Goal: Use online tool/utility: Utilize a website feature to perform a specific function

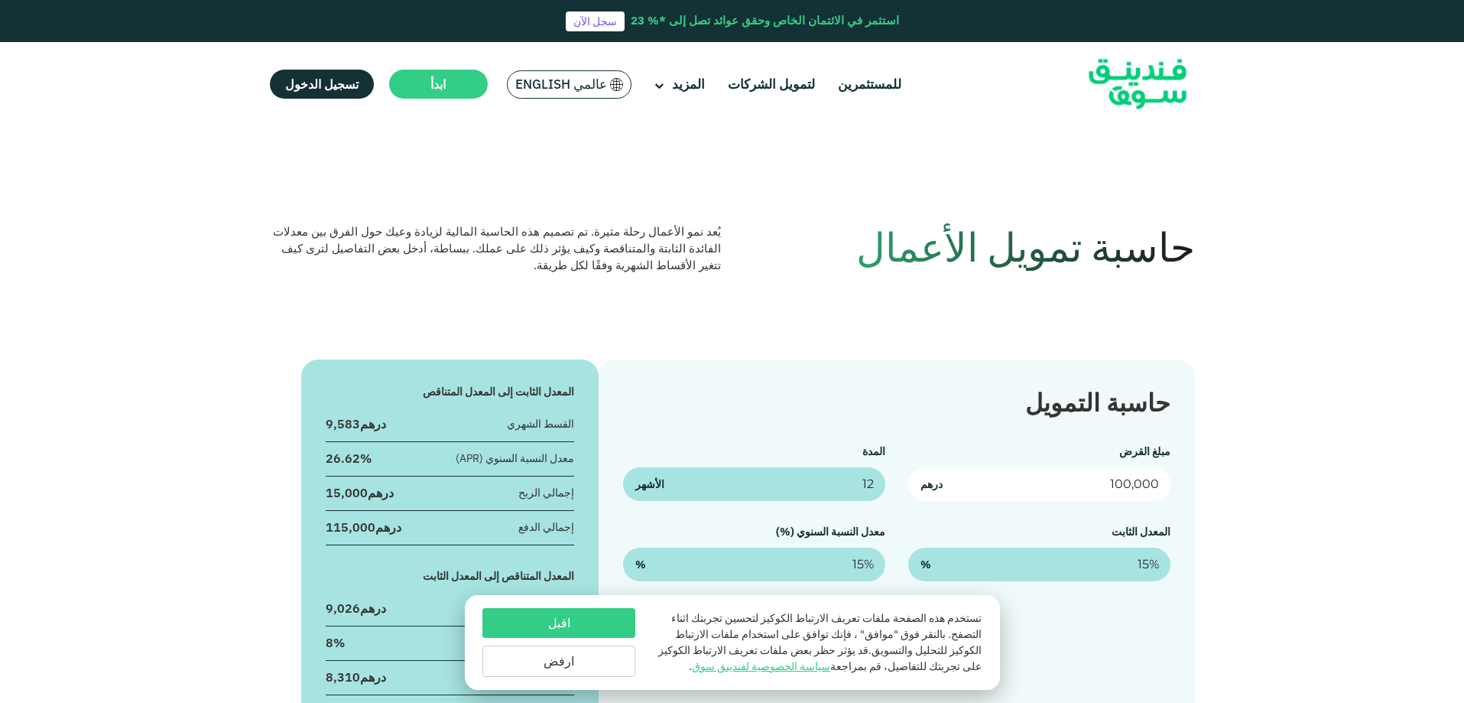
click at [1120, 488] on input "100,000" at bounding box center [1039, 484] width 262 height 34
type input "1,440,000"
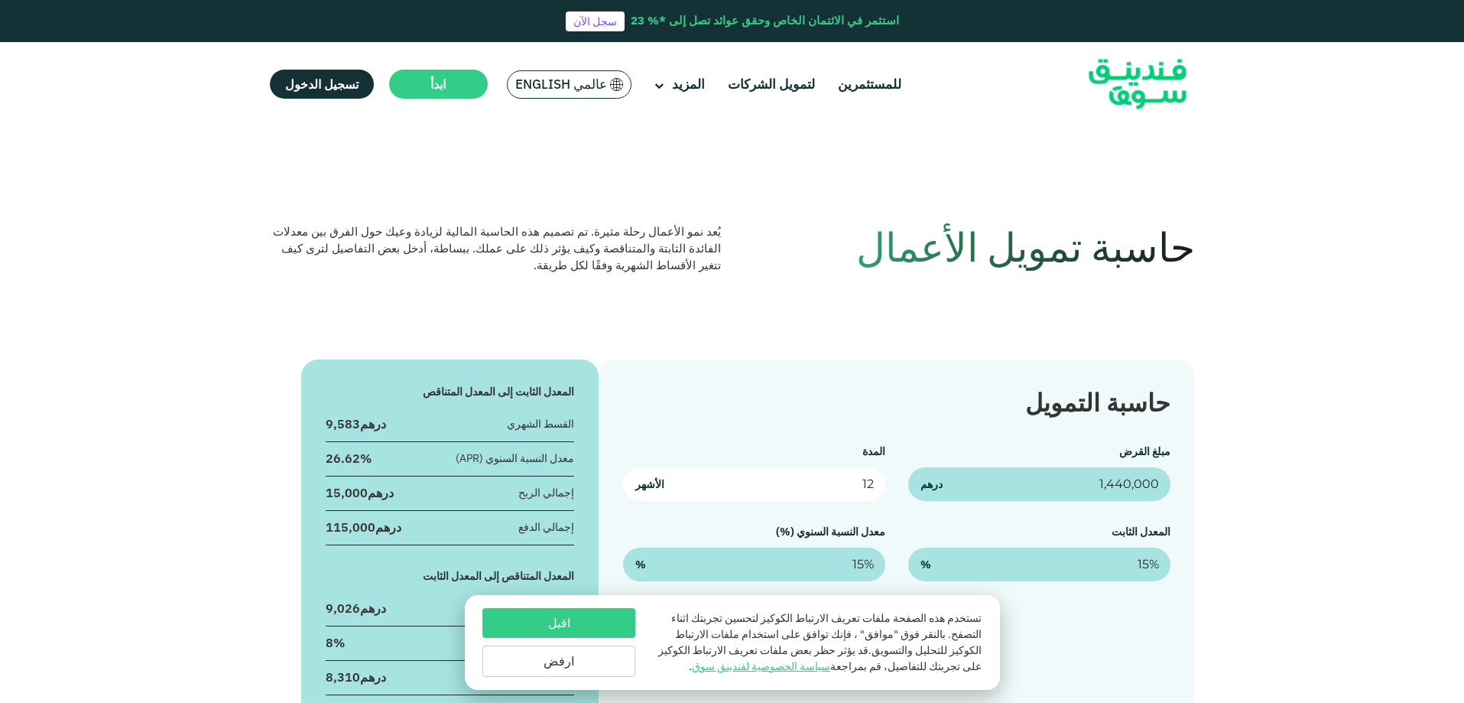
click at [823, 486] on input "12" at bounding box center [754, 484] width 262 height 34
click at [871, 482] on input "12" at bounding box center [754, 484] width 262 height 34
type input "24"
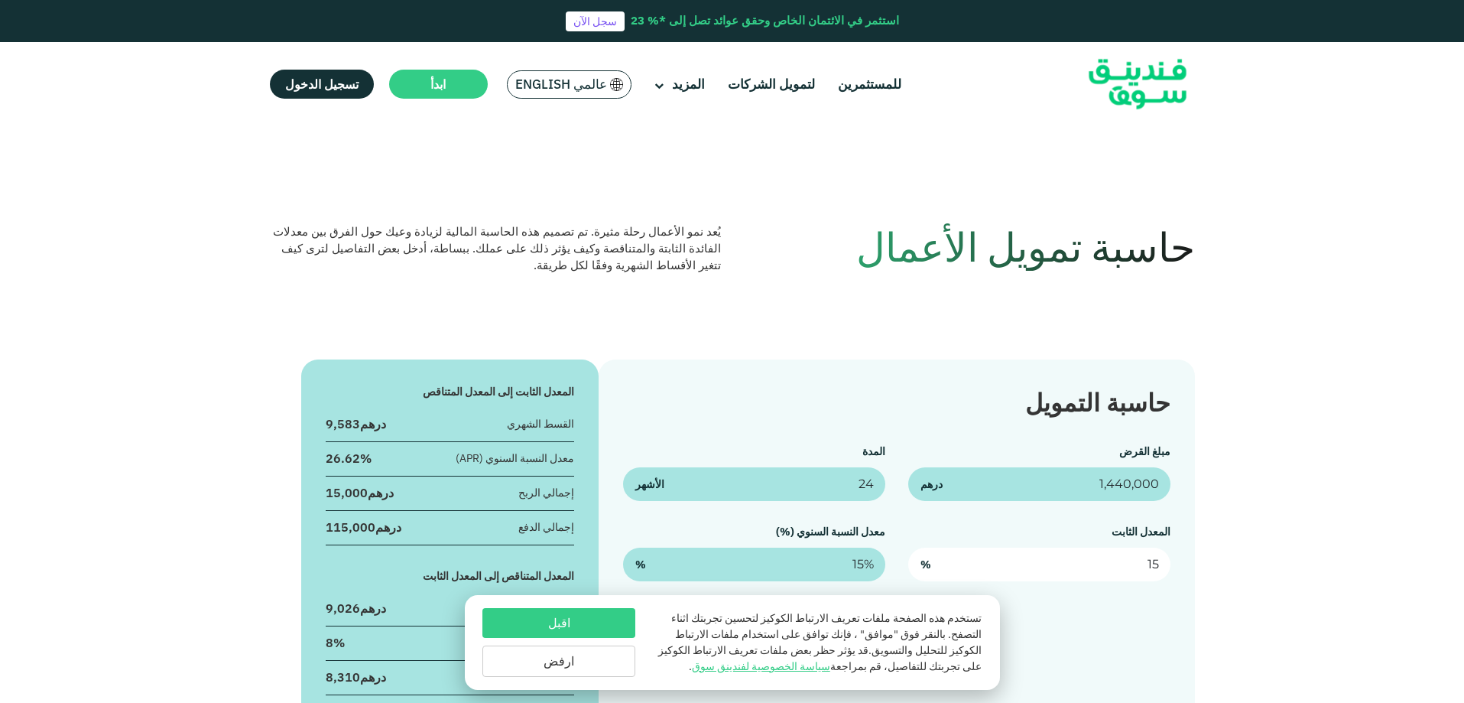
click at [1140, 563] on input "15" at bounding box center [1039, 564] width 262 height 34
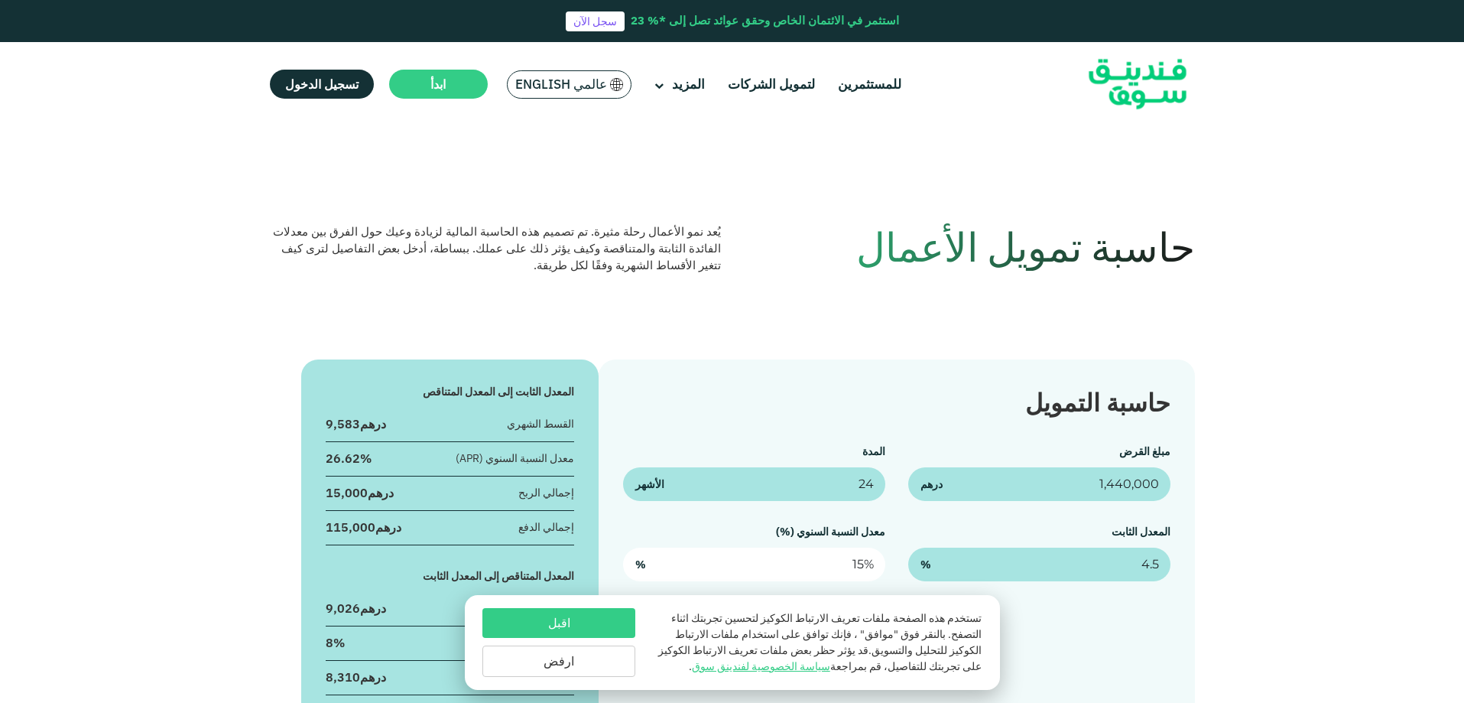
type input "4.5%"
click at [681, 563] on input "15" at bounding box center [754, 564] width 262 height 34
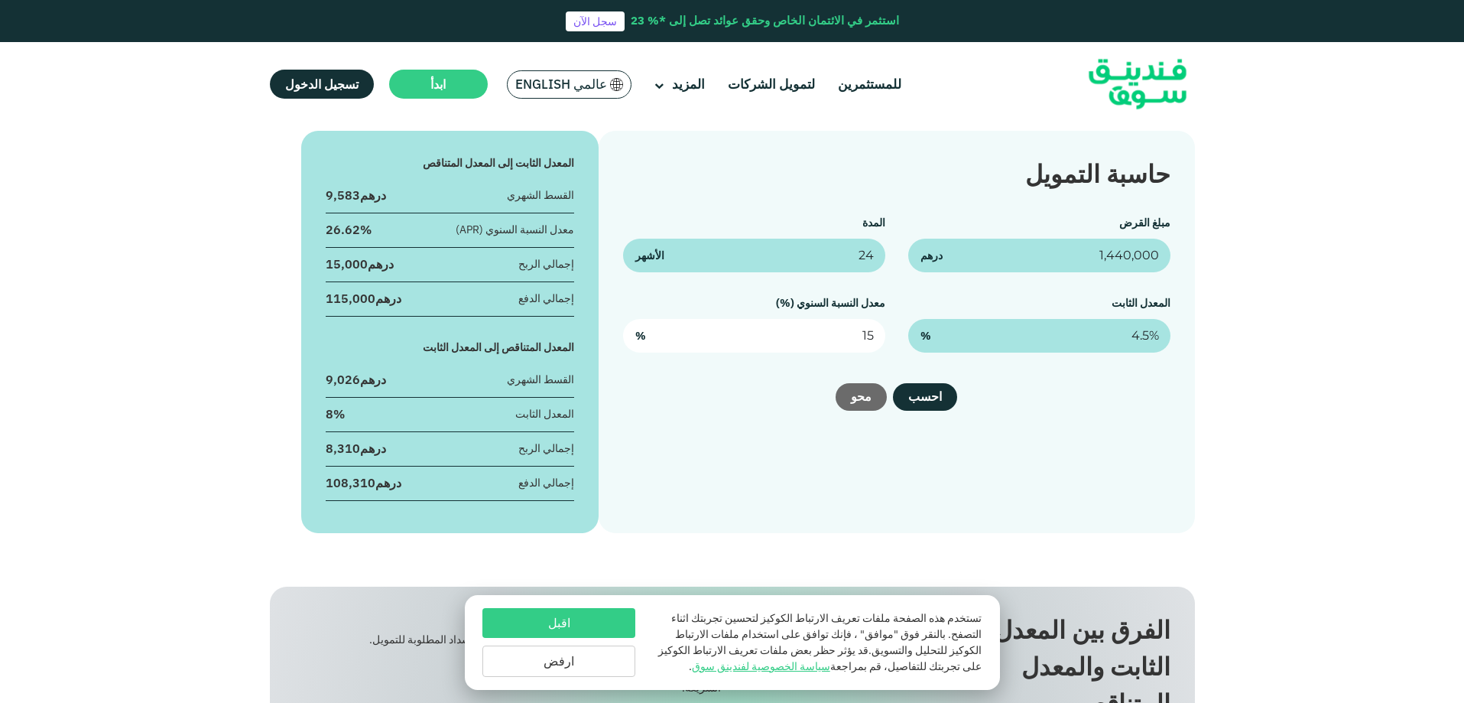
scroll to position [229, 0]
click at [866, 337] on input "15" at bounding box center [754, 335] width 262 height 34
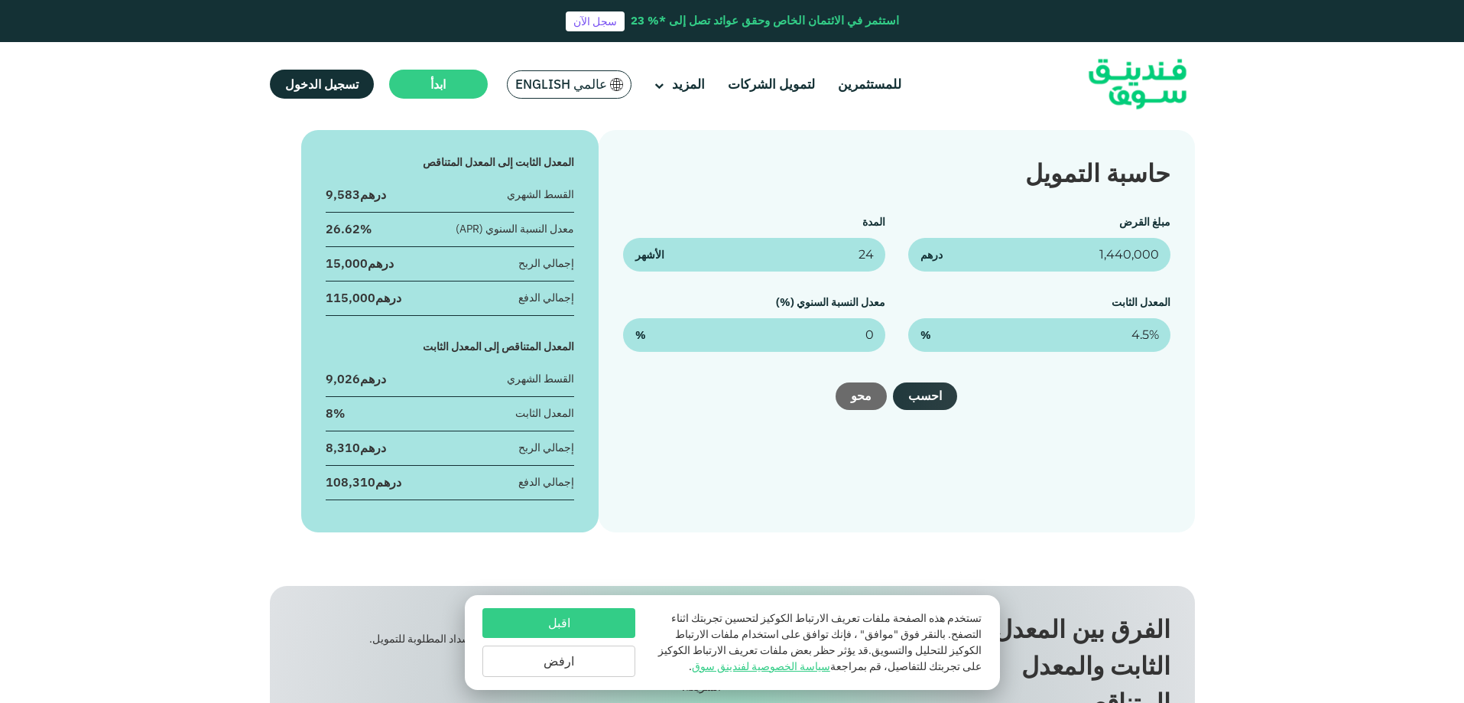
type input "0%"
click at [933, 397] on button "احسب" at bounding box center [925, 396] width 64 height 28
